Goal: Check status: Check status

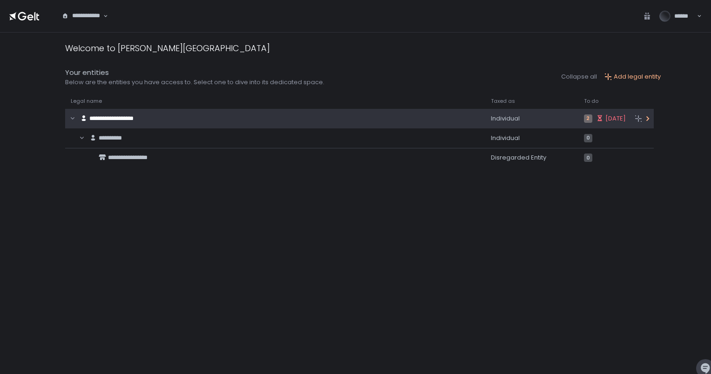
click at [413, 118] on div "**********" at bounding box center [265, 119] width 400 height 18
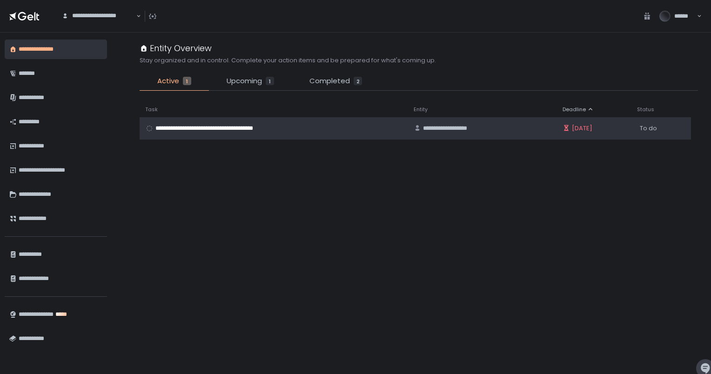
click at [383, 134] on td "**********" at bounding box center [274, 128] width 268 height 22
